Goal: Information Seeking & Learning: Learn about a topic

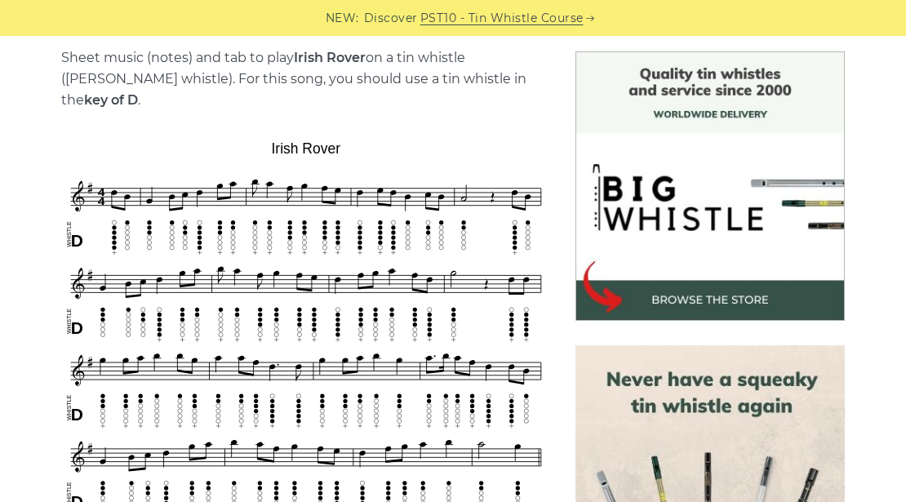
scroll to position [435, 0]
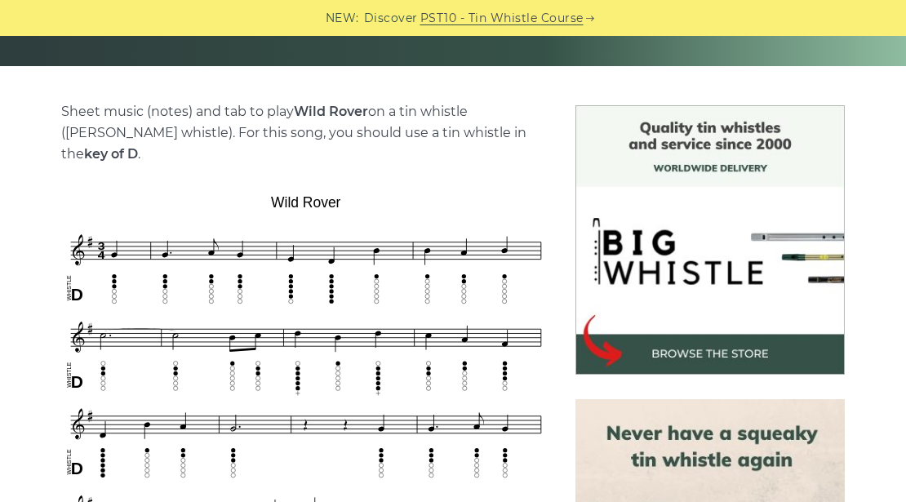
scroll to position [380, 0]
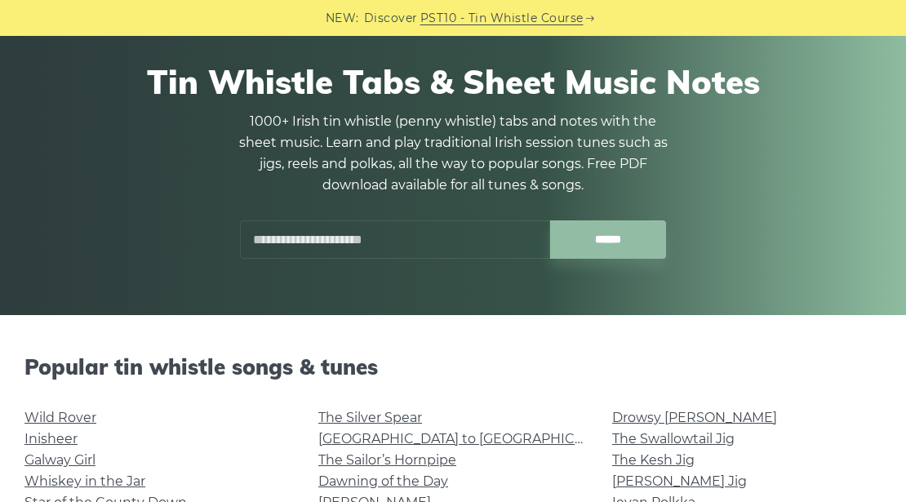
scroll to position [272, 0]
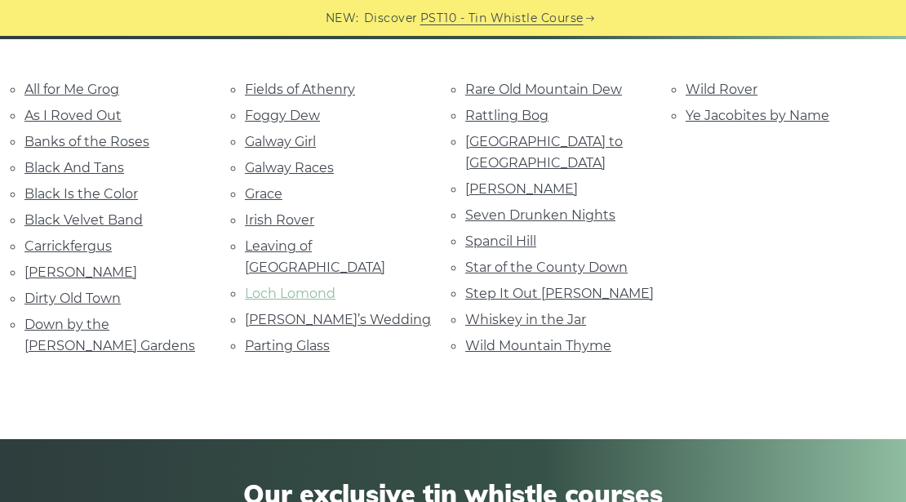
scroll to position [435, 0]
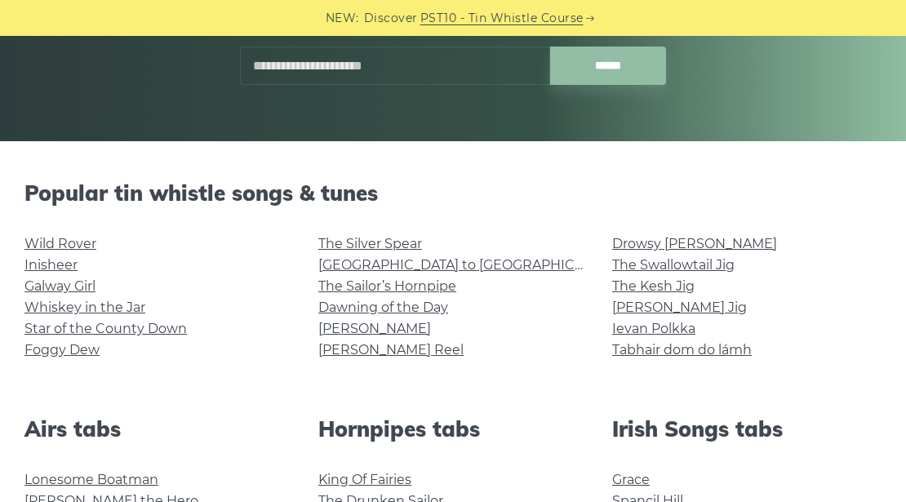
scroll to position [435, 0]
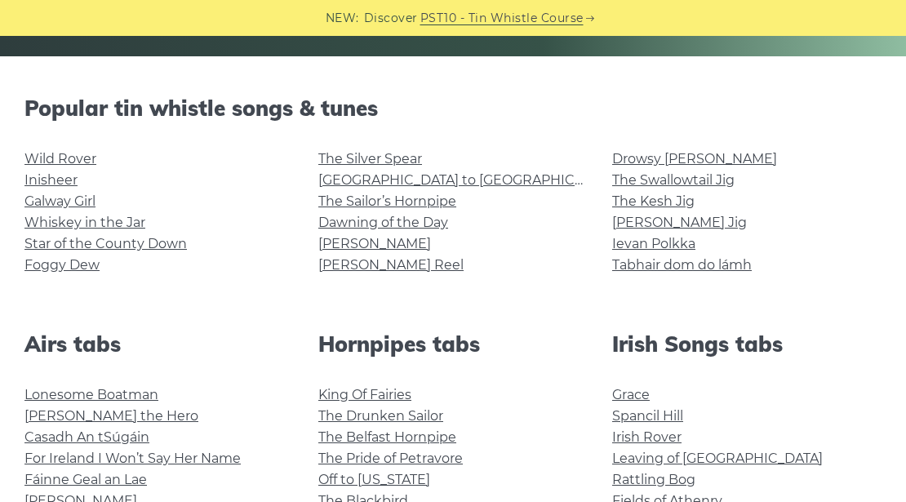
scroll to position [435, 0]
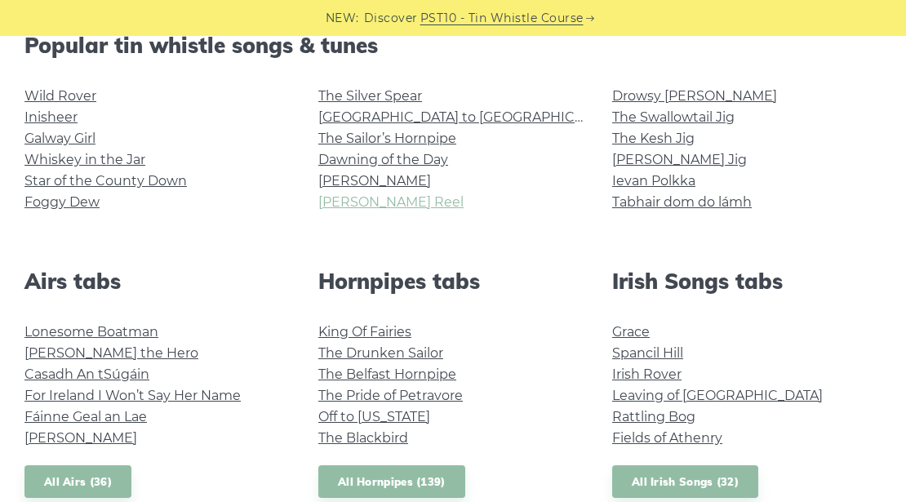
click at [362, 202] on link "[PERSON_NAME] Reel" at bounding box center [390, 202] width 145 height 16
click at [679, 113] on link "The Swallowtail Jig" at bounding box center [673, 117] width 122 height 16
click at [637, 345] on link "Spancil Hill" at bounding box center [647, 353] width 71 height 16
click at [649, 409] on link "Rattling Bog" at bounding box center [653, 417] width 83 height 16
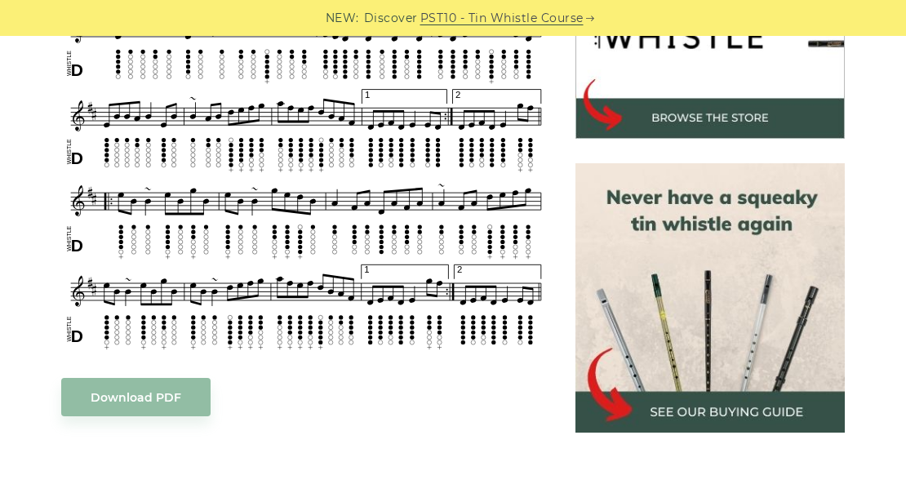
scroll to position [490, 0]
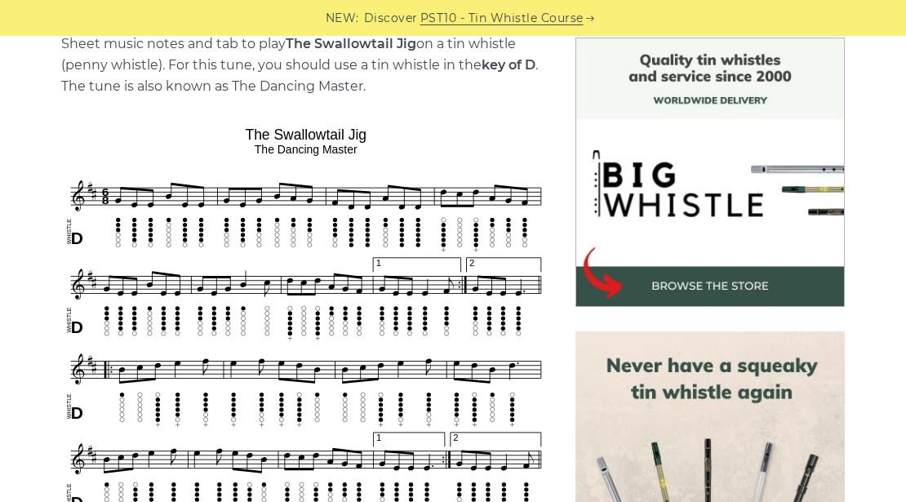
scroll to position [435, 0]
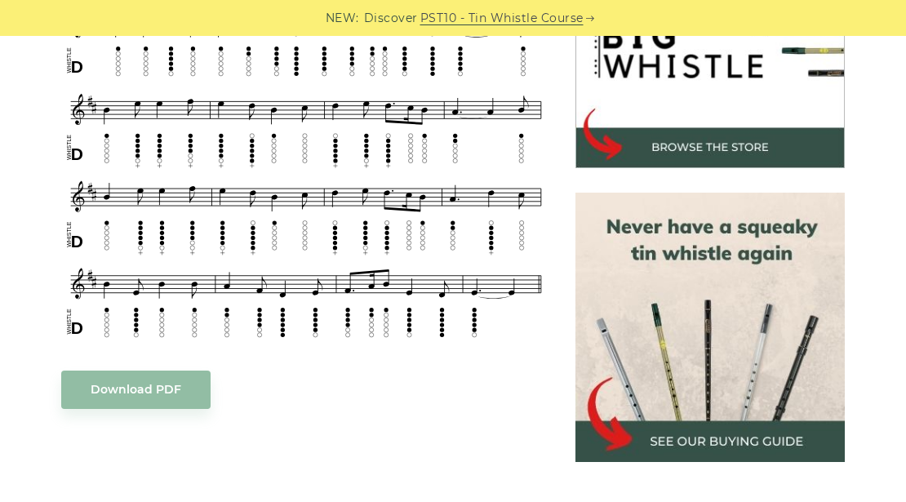
scroll to position [435, 0]
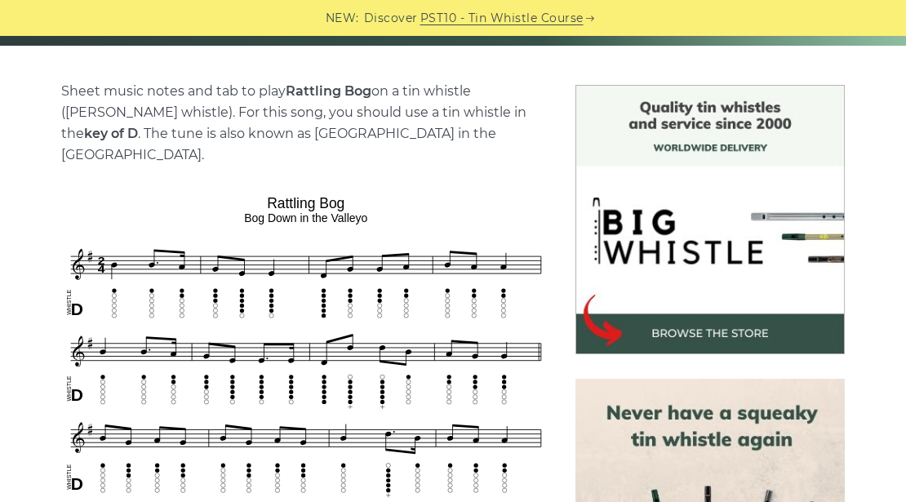
scroll to position [490, 0]
